Goal: Transaction & Acquisition: Purchase product/service

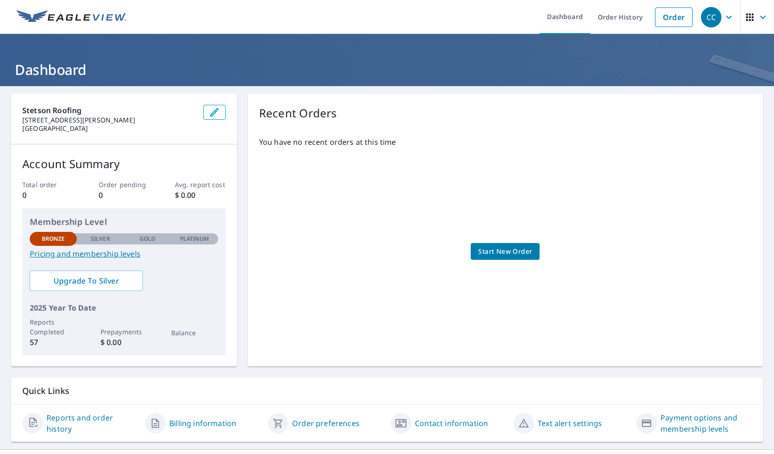
click at [501, 252] on span "Start New Order" at bounding box center [505, 252] width 54 height 12
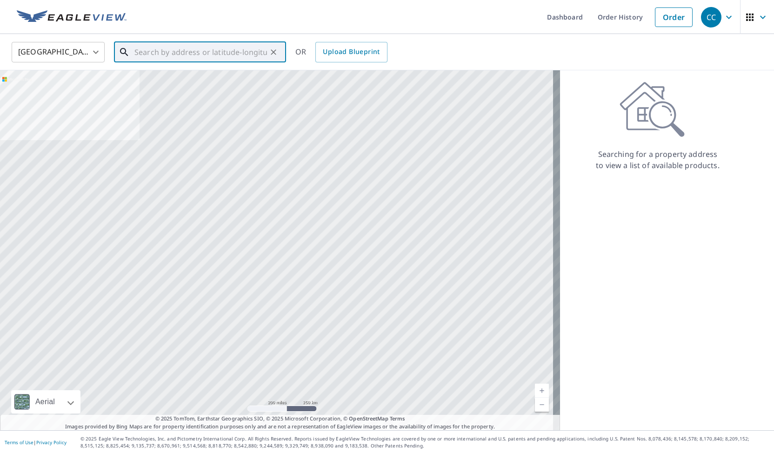
click at [220, 52] on input "text" at bounding box center [200, 52] width 133 height 26
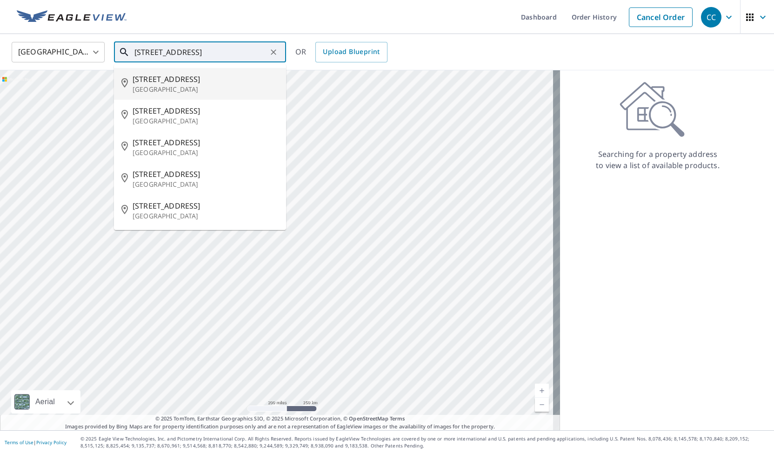
click at [197, 81] on span "[STREET_ADDRESS]" at bounding box center [206, 78] width 146 height 11
type input "[STREET_ADDRESS][PERSON_NAME]"
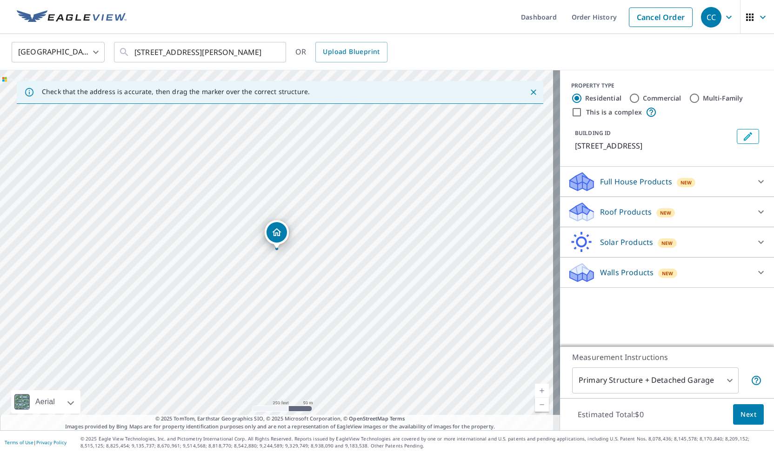
click at [750, 207] on div at bounding box center [761, 211] width 22 height 22
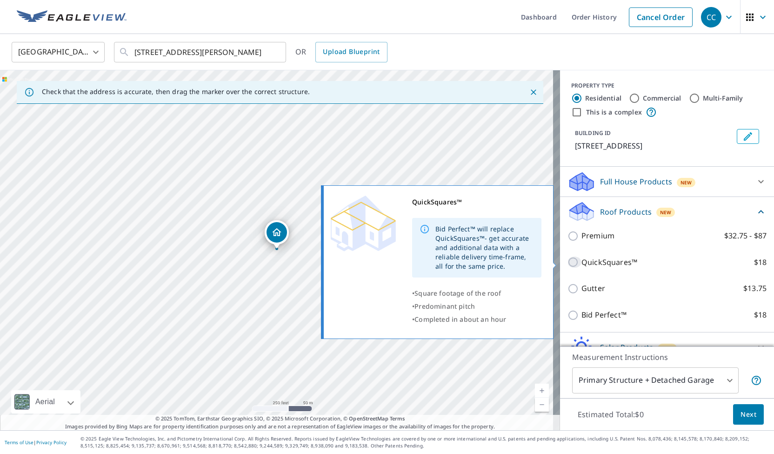
click at [568, 261] on input "QuickSquares™ $18" at bounding box center [575, 261] width 14 height 11
checkbox input "true"
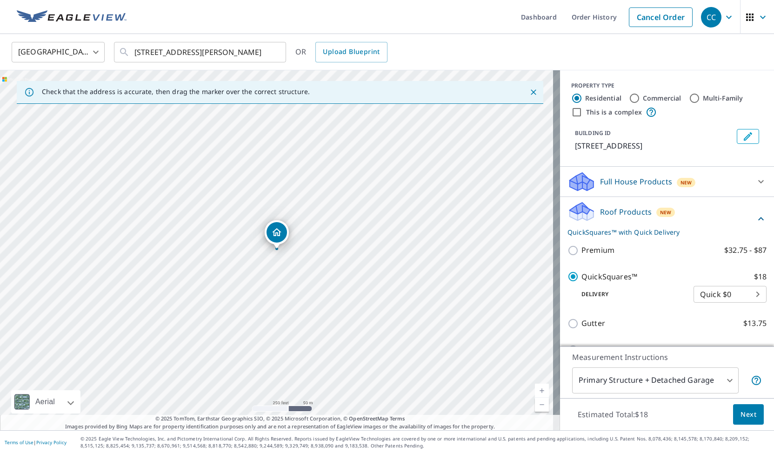
scroll to position [80, 0]
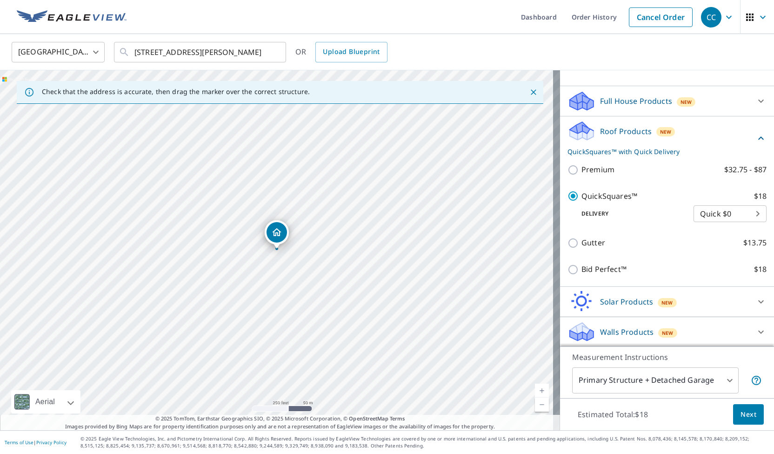
click at [741, 411] on span "Next" at bounding box center [749, 414] width 16 height 12
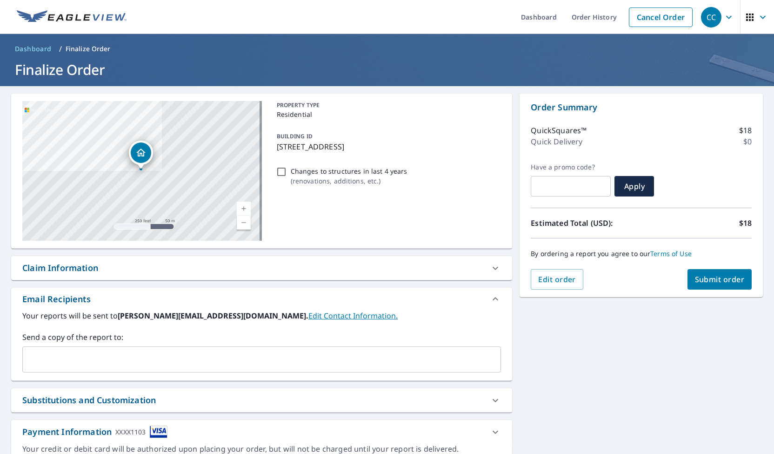
scroll to position [49, 0]
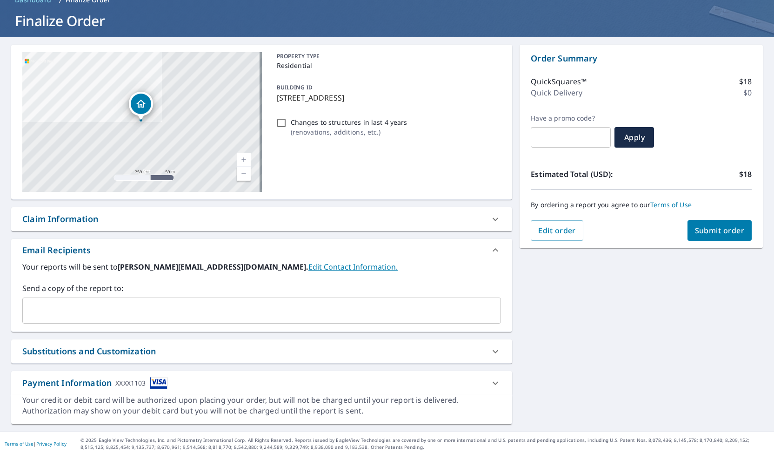
click at [175, 313] on input "text" at bounding box center [255, 310] width 456 height 18
click at [371, 272] on div "Your reports will be sent to [PERSON_NAME][EMAIL_ADDRESS][DOMAIN_NAME]. Edit Co…" at bounding box center [261, 292] width 479 height 62
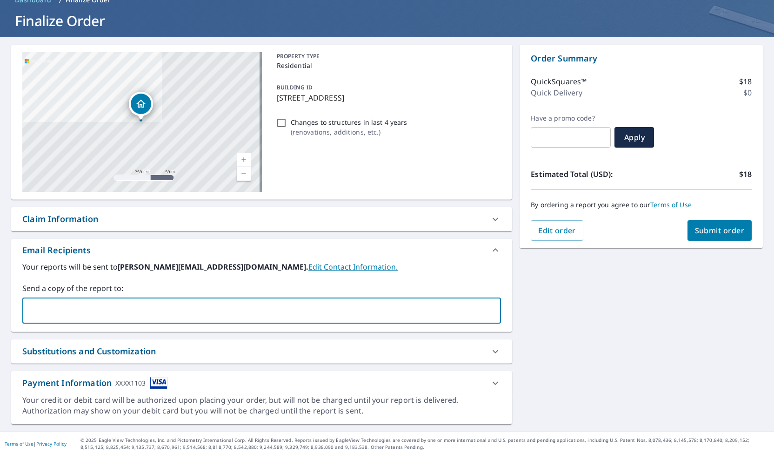
click at [278, 308] on input "text" at bounding box center [255, 310] width 456 height 18
type input "[EMAIL_ADDRESS][DOMAIN_NAME]"
click at [355, 271] on label "Your reports will be sent to [PERSON_NAME][EMAIL_ADDRESS][DOMAIN_NAME]. Edit Co…" at bounding box center [261, 266] width 479 height 11
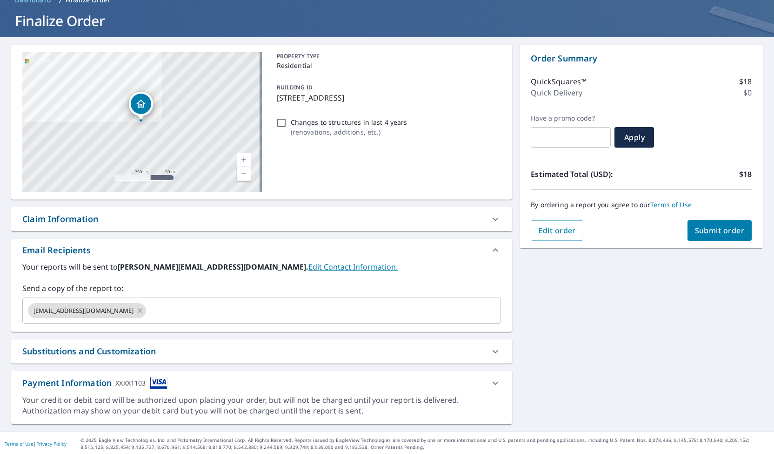
click at [710, 232] on span "Submit order" at bounding box center [720, 230] width 50 height 10
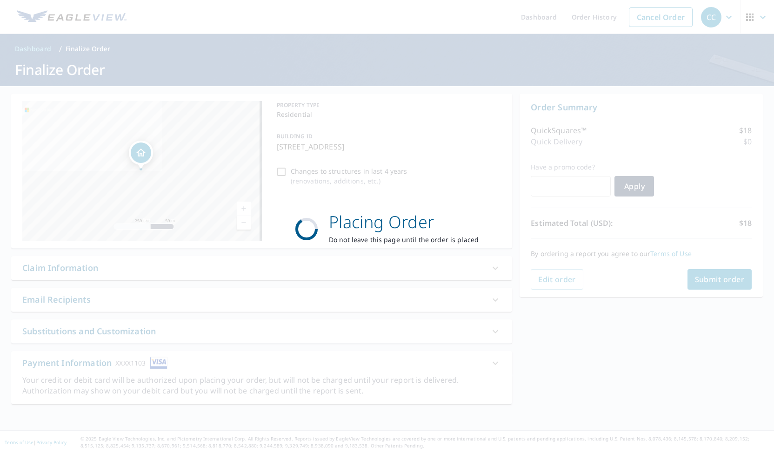
scroll to position [0, 0]
